Goal: Task Accomplishment & Management: Complete application form

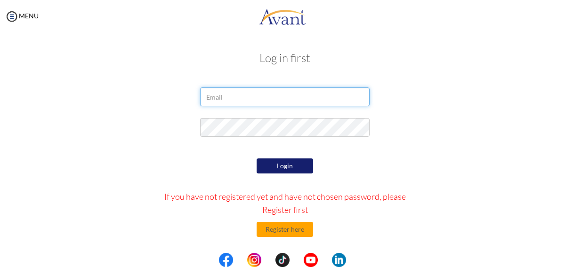
click at [240, 102] on input "email" at bounding box center [284, 97] width 169 height 19
type input "[EMAIL_ADDRESS][DOMAIN_NAME]"
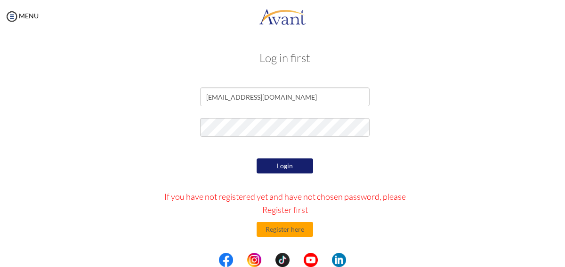
click at [290, 165] on button "Login" at bounding box center [284, 166] width 56 height 15
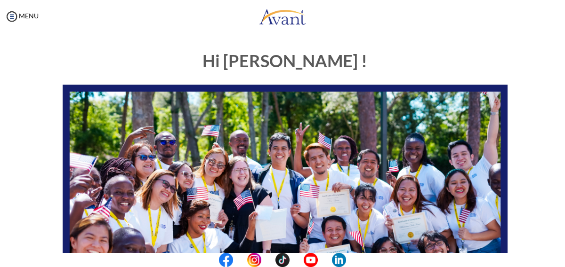
click at [530, 229] on div "Hi [PERSON_NAME] ! START HERE: Avant Video Library My Process My Resources Abou…" at bounding box center [284, 270] width 551 height 457
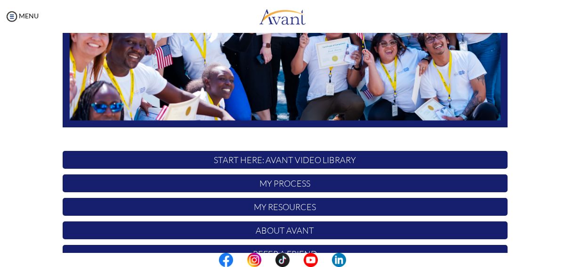
scroll to position [226, 0]
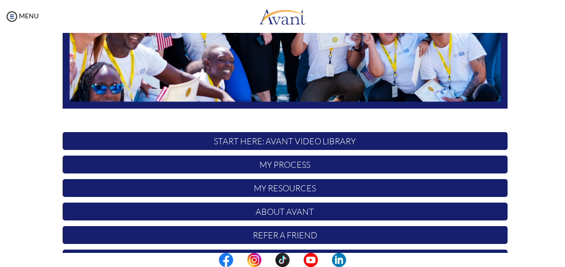
click at [367, 166] on p "My Process" at bounding box center [285, 165] width 445 height 18
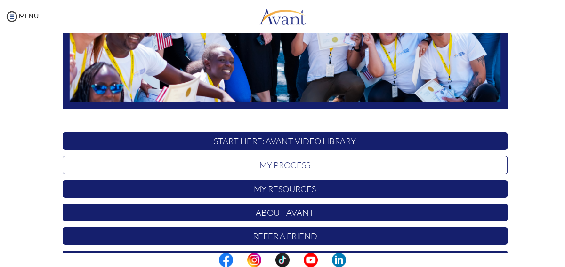
click at [367, 166] on p "My Process" at bounding box center [285, 165] width 445 height 19
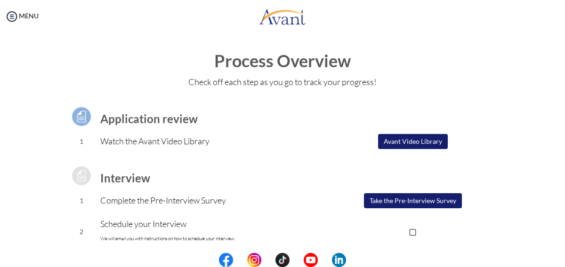
click at [441, 203] on button "Take the Pre-Interview Survey" at bounding box center [413, 200] width 98 height 15
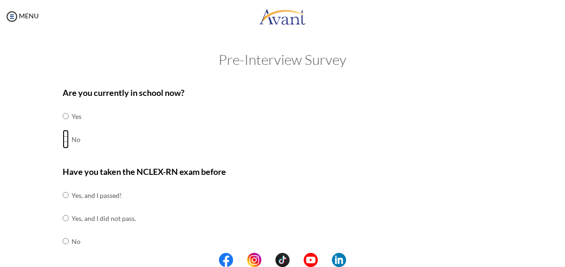
click at [66, 142] on input "radio" at bounding box center [66, 139] width 6 height 19
radio input "true"
click at [63, 241] on input "radio" at bounding box center [66, 241] width 6 height 19
radio input "true"
click at [63, 255] on input "radio" at bounding box center [66, 264] width 6 height 19
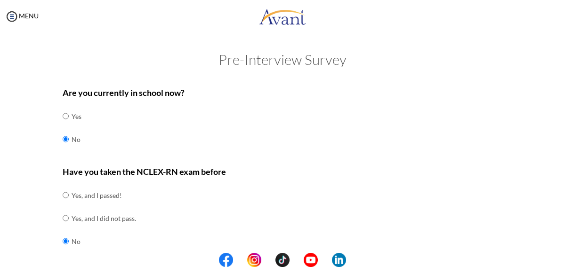
radio input "true"
click at [63, 241] on input "radio" at bounding box center [66, 241] width 6 height 19
radio input "true"
click at [63, 255] on input "radio" at bounding box center [66, 264] width 6 height 19
radio input "true"
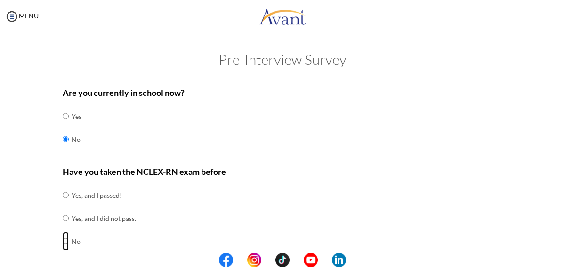
click at [64, 241] on input "radio" at bounding box center [66, 241] width 6 height 19
radio input "true"
click at [265, 192] on div "Have you taken the NCLEX-RN exam before Yes, and I passed! Yes, and I did not p…" at bounding box center [285, 225] width 445 height 120
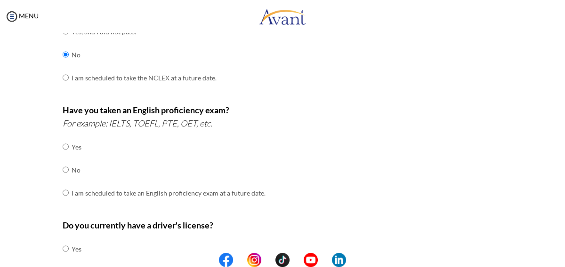
scroll to position [188, 0]
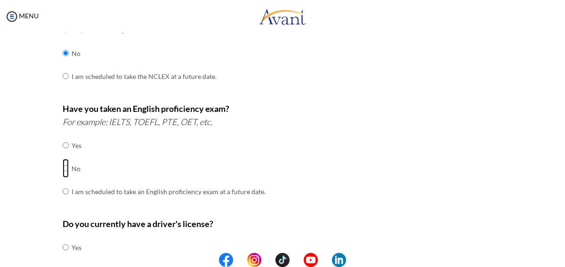
click at [67, 167] on input "radio" at bounding box center [66, 168] width 6 height 19
radio input "true"
click at [63, 182] on input "radio" at bounding box center [66, 191] width 6 height 19
radio input "true"
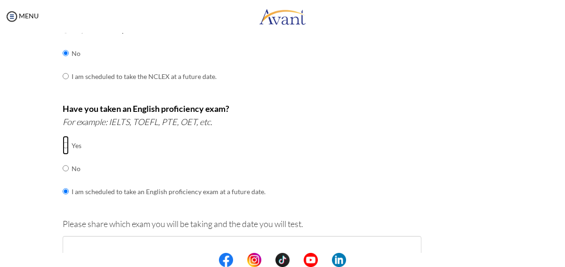
click at [63, 136] on input "radio" at bounding box center [66, 145] width 6 height 19
radio input "true"
click at [63, 159] on input "radio" at bounding box center [66, 168] width 6 height 19
radio input "true"
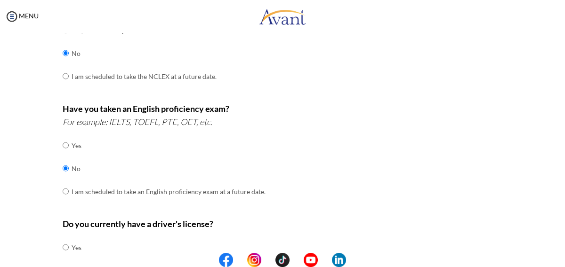
click at [387, 195] on div "Have you taken an English proficiency exam? For example: IELTS, TOEFL, PTE, OET…" at bounding box center [285, 157] width 445 height 111
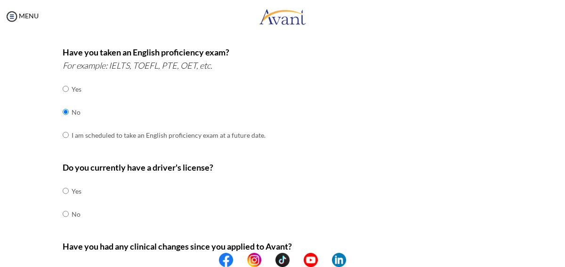
scroll to position [264, 0]
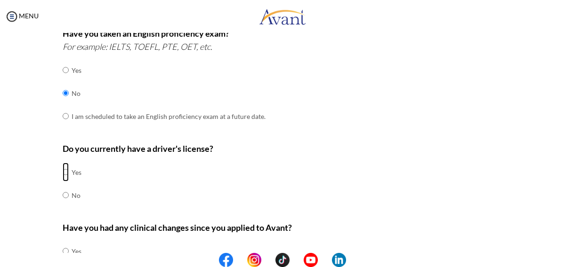
click at [65, 173] on input "radio" at bounding box center [66, 172] width 6 height 19
radio input "true"
click at [63, 186] on input "radio" at bounding box center [66, 195] width 6 height 19
radio input "true"
click at [64, 174] on input "radio" at bounding box center [66, 172] width 6 height 19
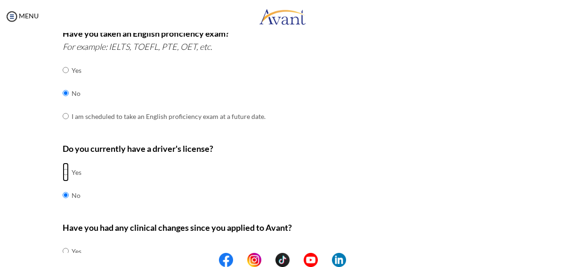
radio input "true"
click at [395, 193] on div "Do you currently have a driver's license? Yes No" at bounding box center [285, 179] width 445 height 74
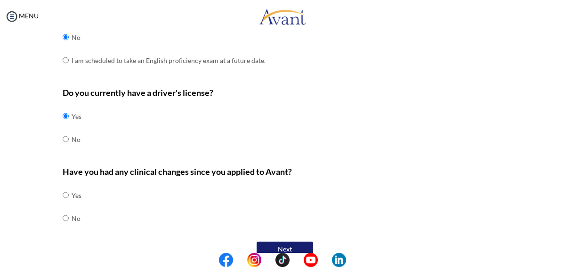
scroll to position [333, 0]
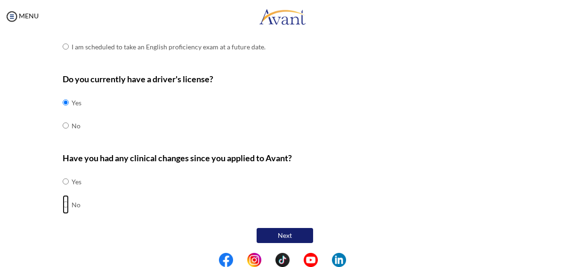
click at [64, 205] on input "radio" at bounding box center [66, 204] width 6 height 19
radio input "true"
click at [289, 230] on button "Next" at bounding box center [284, 235] width 56 height 15
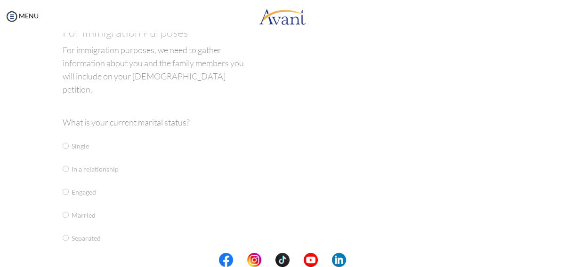
scroll to position [19, 0]
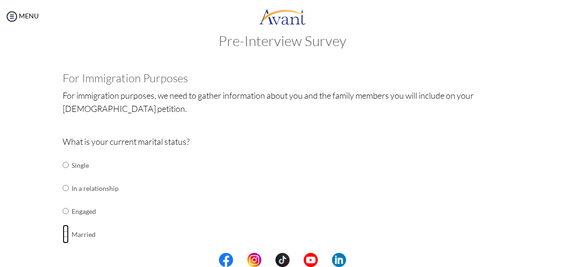
click at [64, 232] on input "radio" at bounding box center [66, 234] width 6 height 19
radio input "true"
click at [439, 239] on div "What is your current marital status? Single In a relationship Engaged Married S…" at bounding box center [285, 230] width 445 height 190
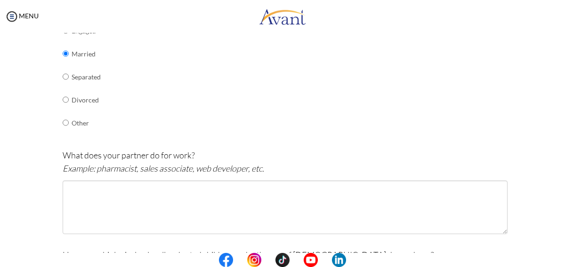
scroll to position [207, 0]
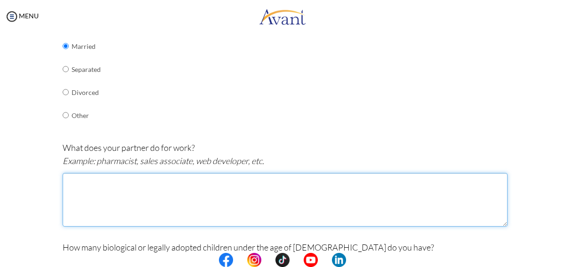
click at [81, 185] on textarea at bounding box center [285, 200] width 445 height 54
click at [115, 182] on textarea "He is a driver,he works in a production company as a delivery driver all parts …" at bounding box center [285, 200] width 445 height 54
click at [329, 181] on textarea "He is a driver, he works in a production company as a delivery driver all parts…" at bounding box center [285, 200] width 445 height 54
type textarea "He is a driver, he works in a production company as a delivery driver."
click at [375, 221] on textarea "He is a driver, he works in a production company as a delivery driver." at bounding box center [285, 200] width 445 height 54
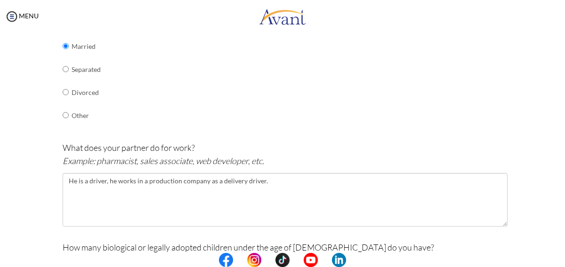
click at [397, 237] on div "For Immigration Purposes For immigration purposes, we need to gather informatio…" at bounding box center [285, 195] width 445 height 623
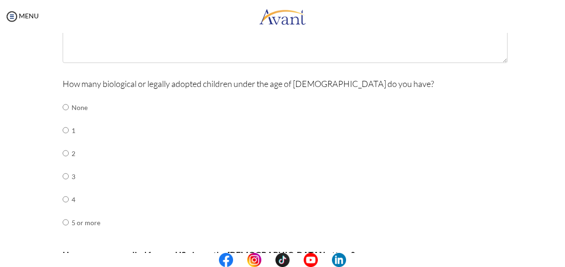
scroll to position [376, 0]
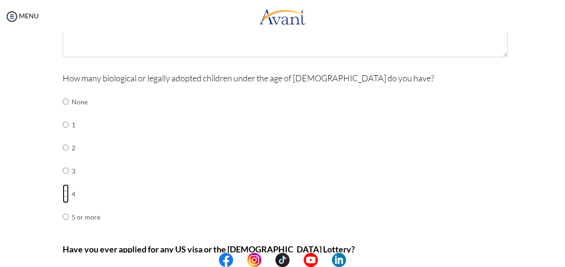
click at [63, 190] on input "radio" at bounding box center [66, 193] width 6 height 19
radio input "true"
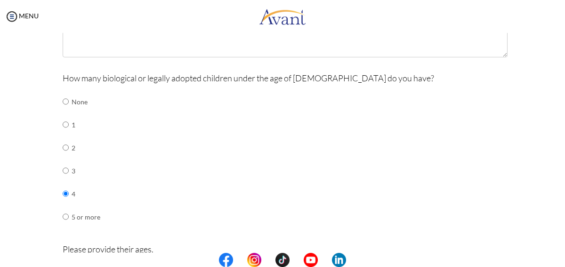
click at [496, 226] on div "How many biological or legally adopted children under the age of [DEMOGRAPHIC_D…" at bounding box center [285, 155] width 445 height 167
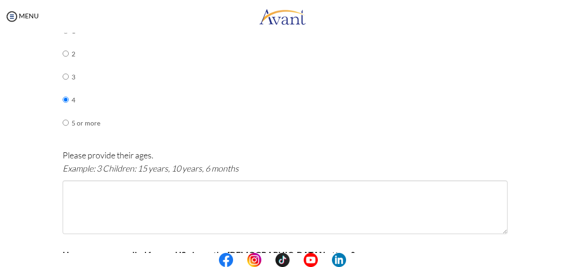
scroll to position [489, 0]
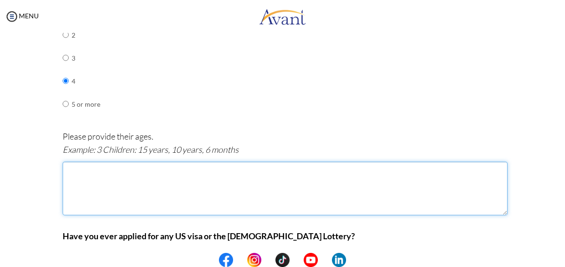
click at [94, 162] on textarea at bounding box center [285, 189] width 445 height 54
type textarea "4 children: 16 years, 13 years, 8 years 5 yr 7/12 months"
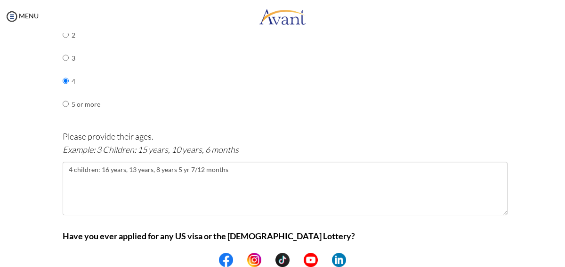
click at [561, 263] on center at bounding box center [282, 260] width 565 height 14
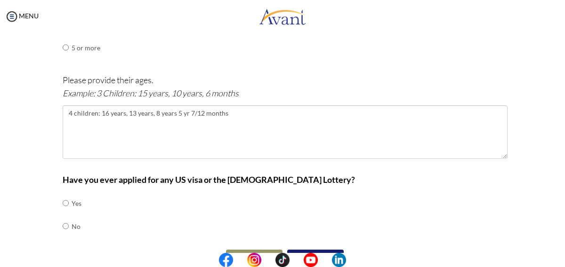
scroll to position [565, 0]
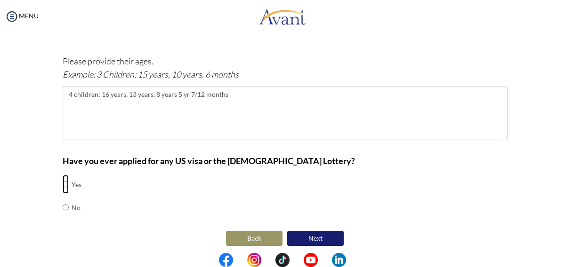
click at [64, 183] on input "radio" at bounding box center [66, 184] width 6 height 19
radio input "true"
click at [312, 240] on button "Next" at bounding box center [315, 238] width 56 height 15
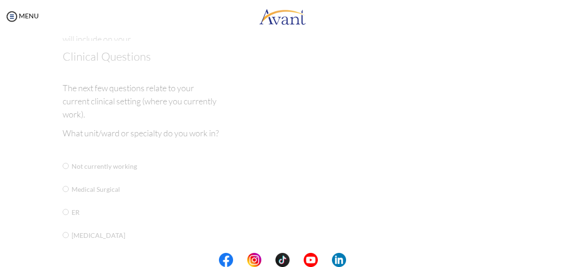
scroll to position [19, 0]
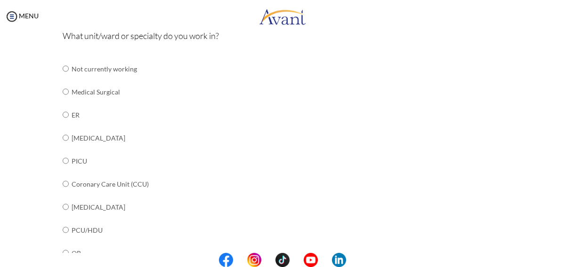
scroll to position [113, 0]
click at [68, 92] on input "radio" at bounding box center [66, 90] width 6 height 19
radio input "true"
click at [63, 104] on input "radio" at bounding box center [66, 113] width 6 height 19
radio input "true"
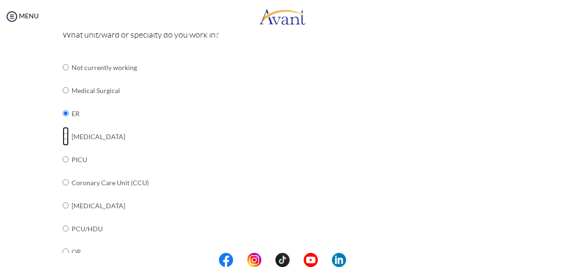
click at [63, 127] on input "radio" at bounding box center [66, 136] width 6 height 19
radio input "true"
click at [63, 104] on input "radio" at bounding box center [66, 113] width 6 height 19
radio input "true"
click at [63, 81] on input "radio" at bounding box center [66, 90] width 6 height 19
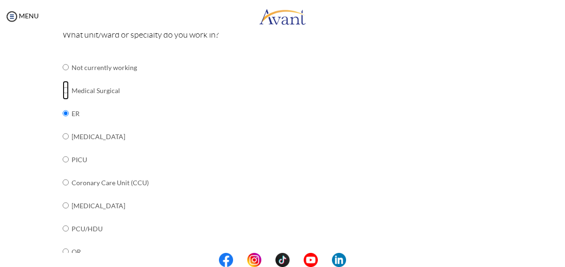
radio input "true"
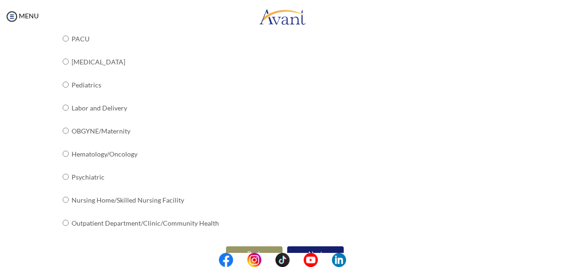
scroll to position [412, 0]
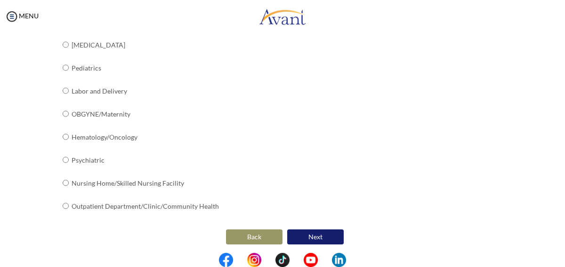
click at [310, 233] on button "Next" at bounding box center [315, 237] width 56 height 15
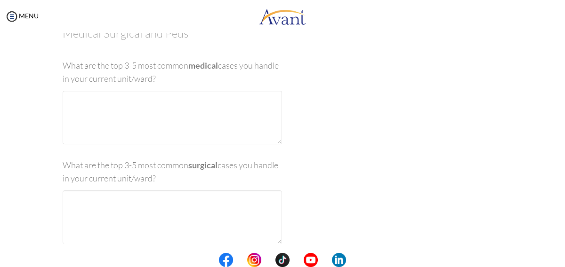
scroll to position [19, 0]
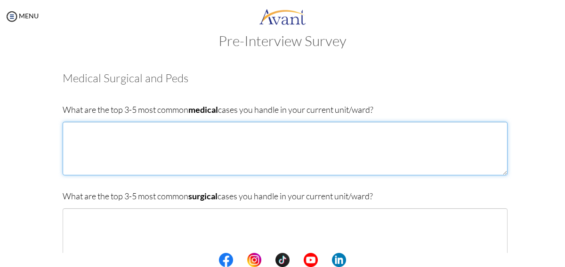
click at [92, 135] on textarea at bounding box center [285, 149] width 445 height 54
click at [81, 160] on textarea "[MEDICAL_DATA] [MEDICAL_DATA] [MEDICAL_DATA]" at bounding box center [285, 149] width 445 height 54
click at [113, 150] on textarea "[MEDICAL_DATA] [MEDICAL_DATA] [MEDICAL_DATA]" at bounding box center [285, 149] width 445 height 54
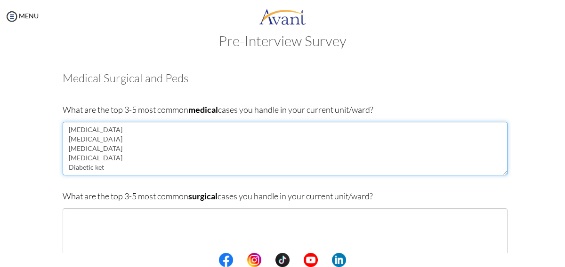
click at [131, 166] on textarea "[MEDICAL_DATA] [MEDICAL_DATA] [MEDICAL_DATA] [MEDICAL_DATA] Diabetic ket" at bounding box center [285, 149] width 445 height 54
type textarea "[MEDICAL_DATA] [MEDICAL_DATA] [MEDICAL_DATA] [MEDICAL_DATA] [MEDICAL_DATA]"
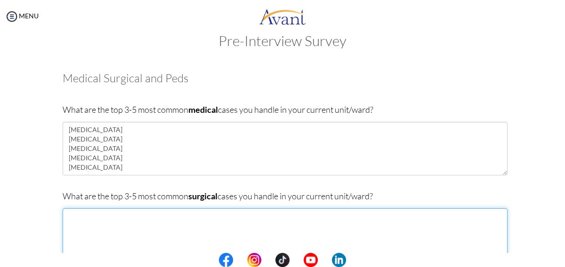
click at [93, 231] on textarea at bounding box center [285, 235] width 445 height 54
click at [107, 240] on textarea "Burns Cellulites [MEDICAL_DATA] [MEDICAL_DATA] Necrotizing Fascitis" at bounding box center [285, 235] width 445 height 54
type textarea "Burns Cellulites [MEDICAL_DATA] [MEDICAL_DATA] [MEDICAL_DATA]"
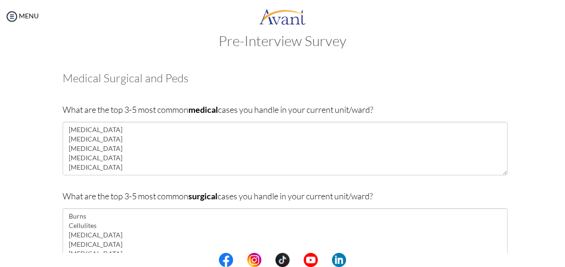
click at [422, 196] on p "What are the top 3-5 most common surgical cases you handle in your current unit…" at bounding box center [285, 196] width 445 height 13
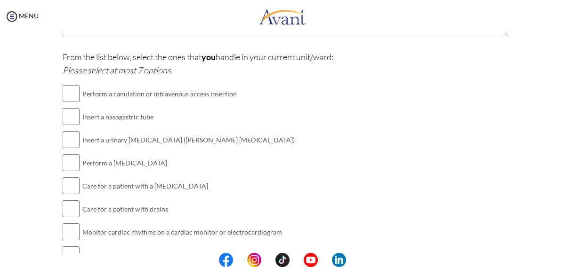
scroll to position [264, 0]
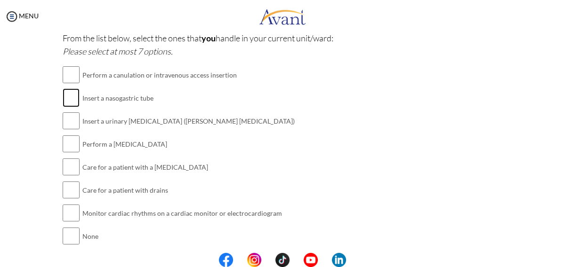
click at [73, 102] on input "checkbox" at bounding box center [71, 97] width 17 height 19
checkbox input "true"
click at [73, 122] on input "checkbox" at bounding box center [71, 121] width 17 height 19
checkbox input "true"
click at [70, 144] on input "checkbox" at bounding box center [71, 144] width 17 height 19
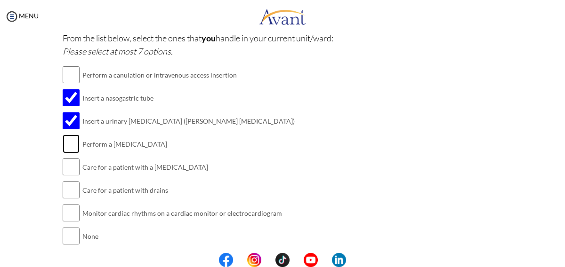
checkbox input "true"
click at [77, 165] on input "checkbox" at bounding box center [71, 167] width 17 height 19
checkbox input "true"
click at [72, 191] on input "checkbox" at bounding box center [71, 190] width 17 height 19
checkbox input "true"
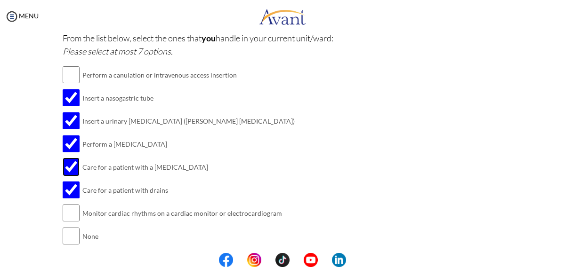
click at [72, 165] on input "checkbox" at bounding box center [71, 167] width 17 height 19
checkbox input "false"
click at [70, 75] on input "checkbox" at bounding box center [71, 74] width 17 height 19
checkbox input "true"
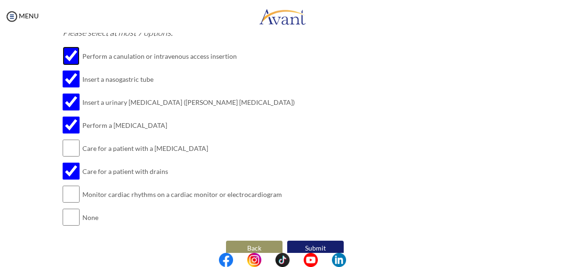
scroll to position [295, 0]
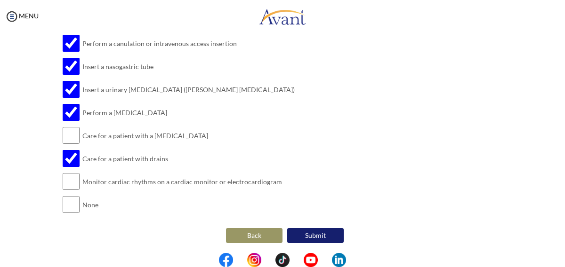
click at [304, 237] on button "Submit" at bounding box center [315, 235] width 56 height 15
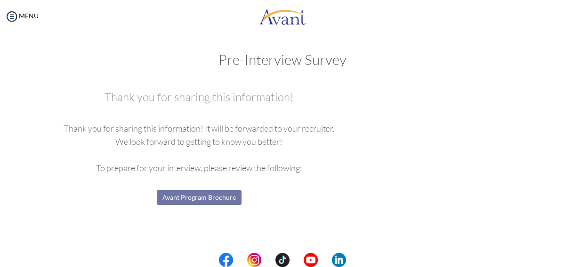
scroll to position [0, 0]
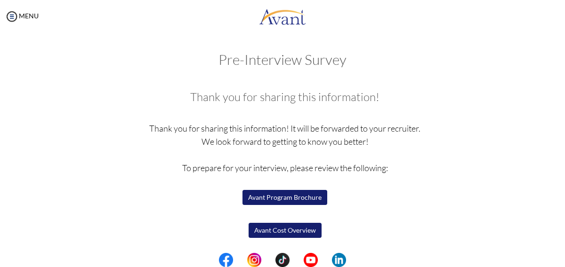
click at [312, 201] on button "Avant Program Brochure" at bounding box center [284, 197] width 85 height 15
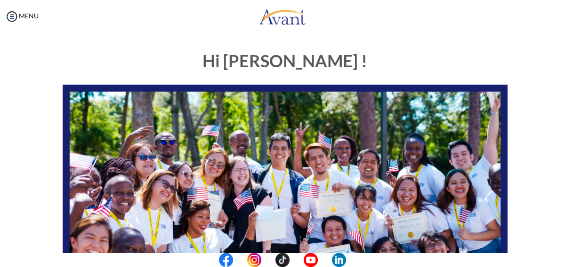
click at [538, 164] on div "Hi [PERSON_NAME] ! START HERE: Avant Video Library My Process My Resources Abou…" at bounding box center [284, 270] width 551 height 457
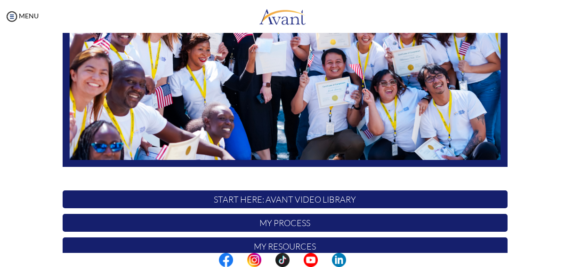
scroll to position [207, 0]
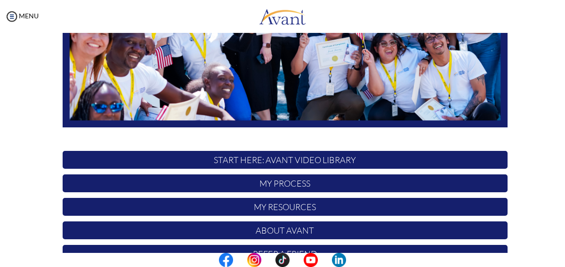
click at [448, 203] on p "My Resources" at bounding box center [285, 207] width 445 height 18
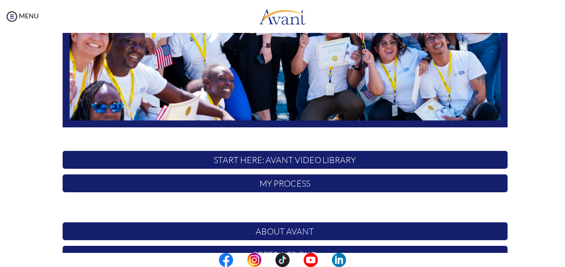
click at [448, 203] on p "My Resources" at bounding box center [285, 207] width 445 height 19
